Goal: Task Accomplishment & Management: Use online tool/utility

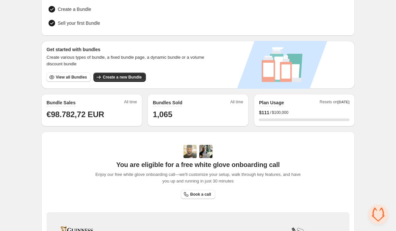
scroll to position [91, 0]
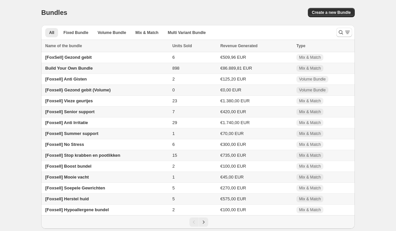
click at [81, 67] on span "Build Your Own Bundle" at bounding box center [69, 68] width 48 height 5
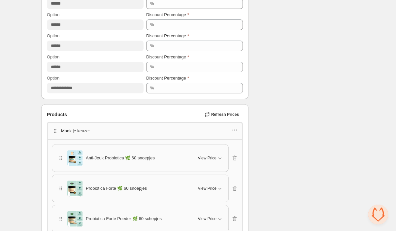
scroll to position [366, 0]
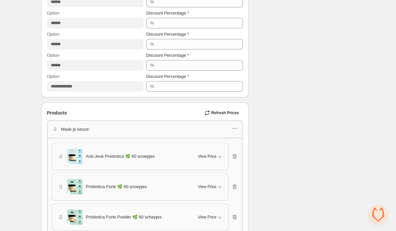
click at [220, 110] on button "Refresh Prices" at bounding box center [222, 112] width 41 height 9
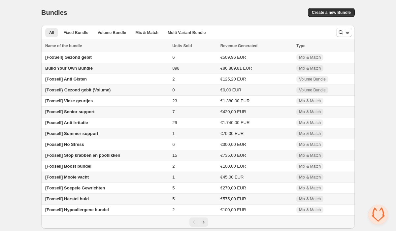
click at [19, 96] on div "Home Bundles Analytics Plan and Billing Bundles. This page is ready Bundles Cre…" at bounding box center [198, 114] width 396 height 229
